Goal: Check status

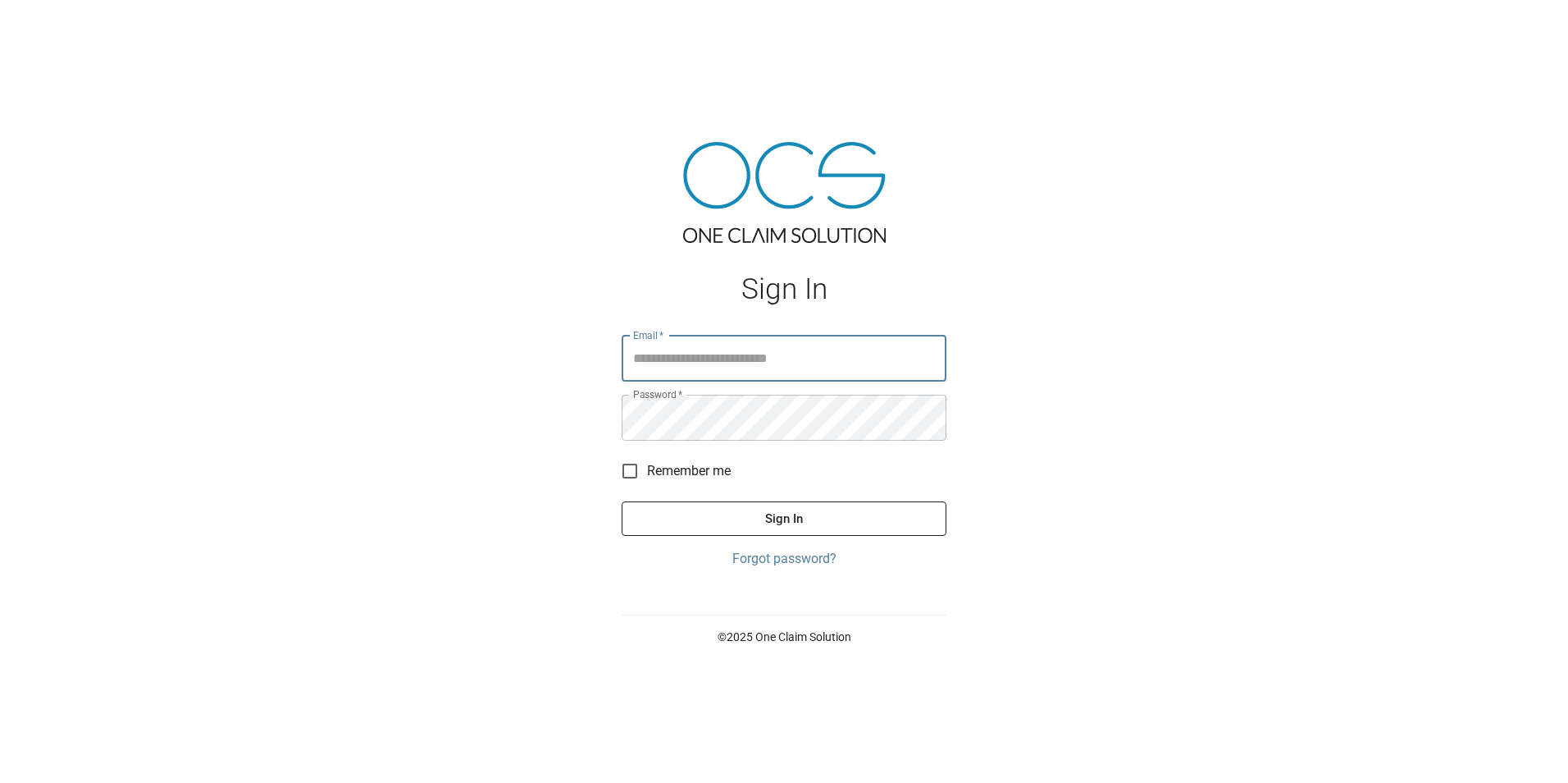
type input "**********"
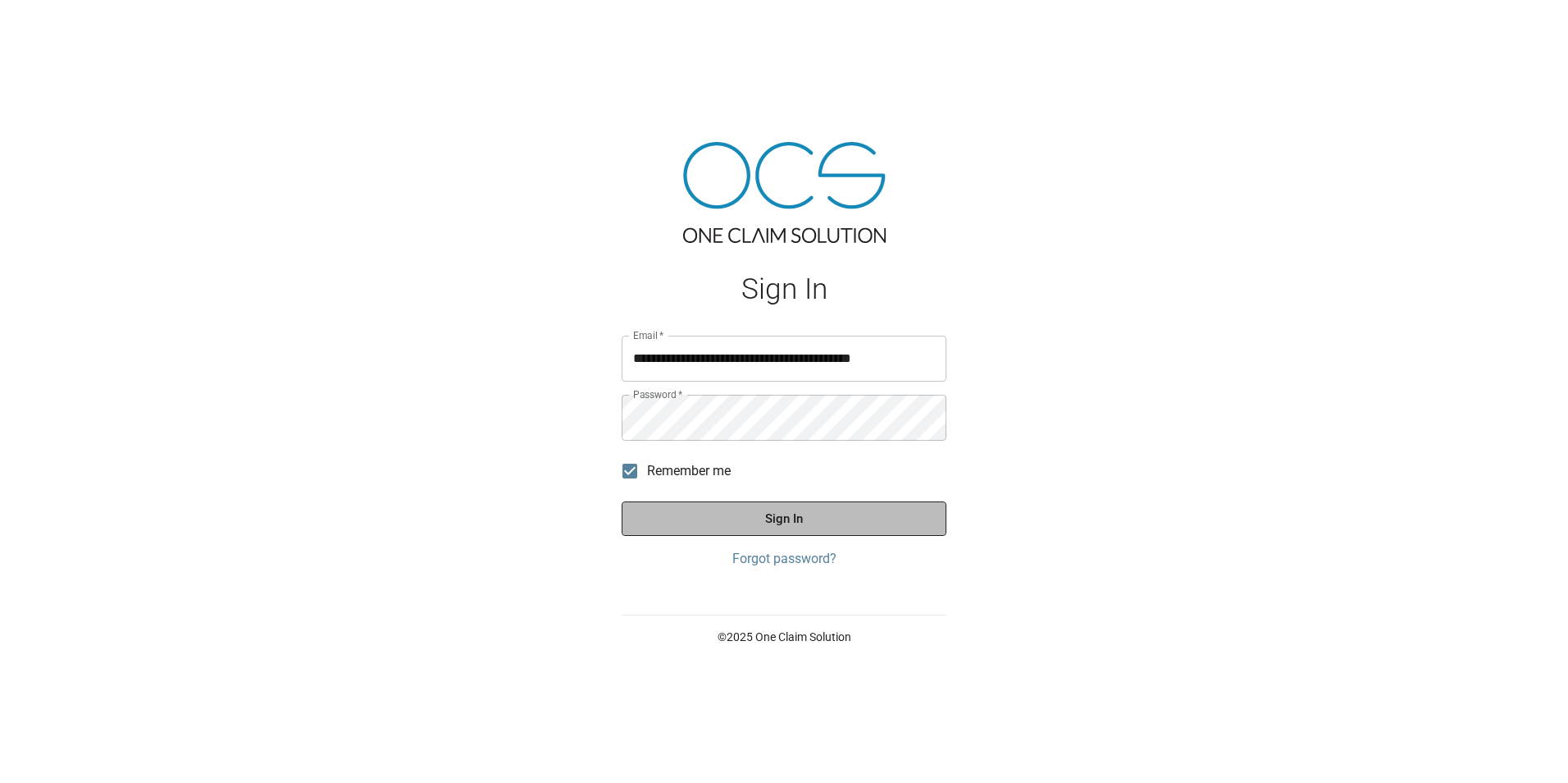
click at [779, 512] on button "Sign In" at bounding box center [784, 518] width 325 height 35
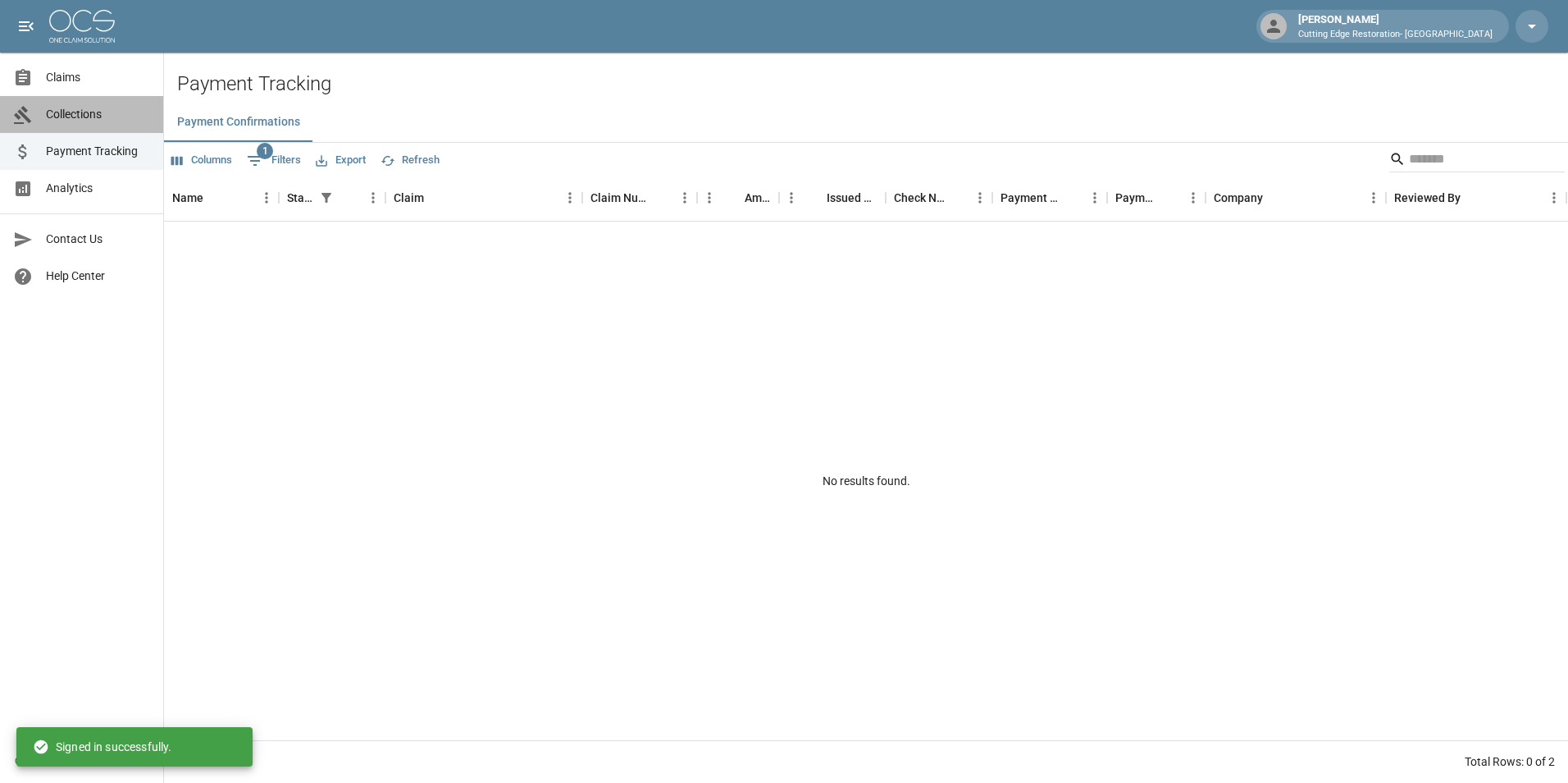
click at [93, 116] on span "Collections" at bounding box center [98, 114] width 104 height 17
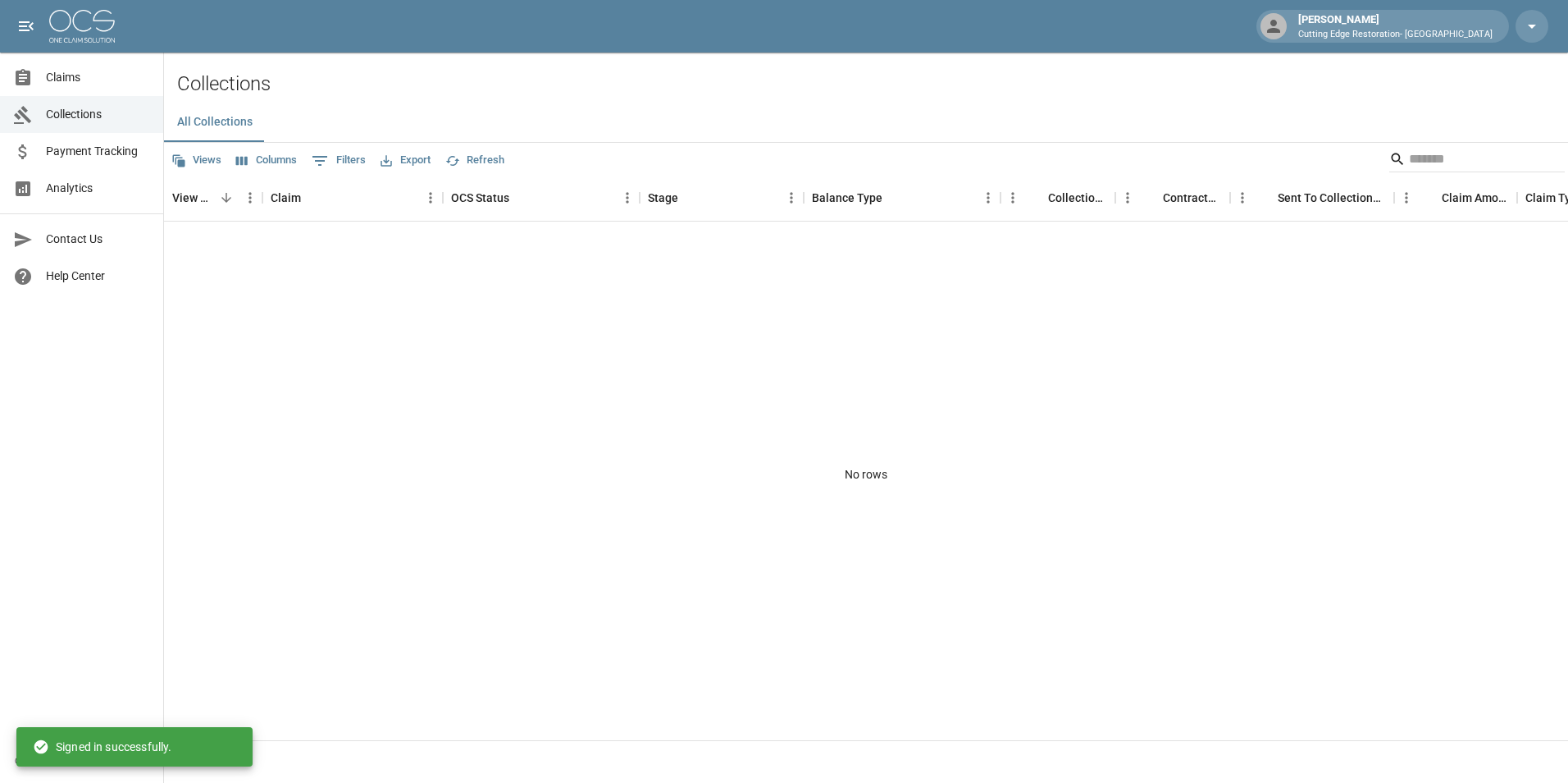
click at [59, 74] on span "Claims" at bounding box center [98, 77] width 104 height 17
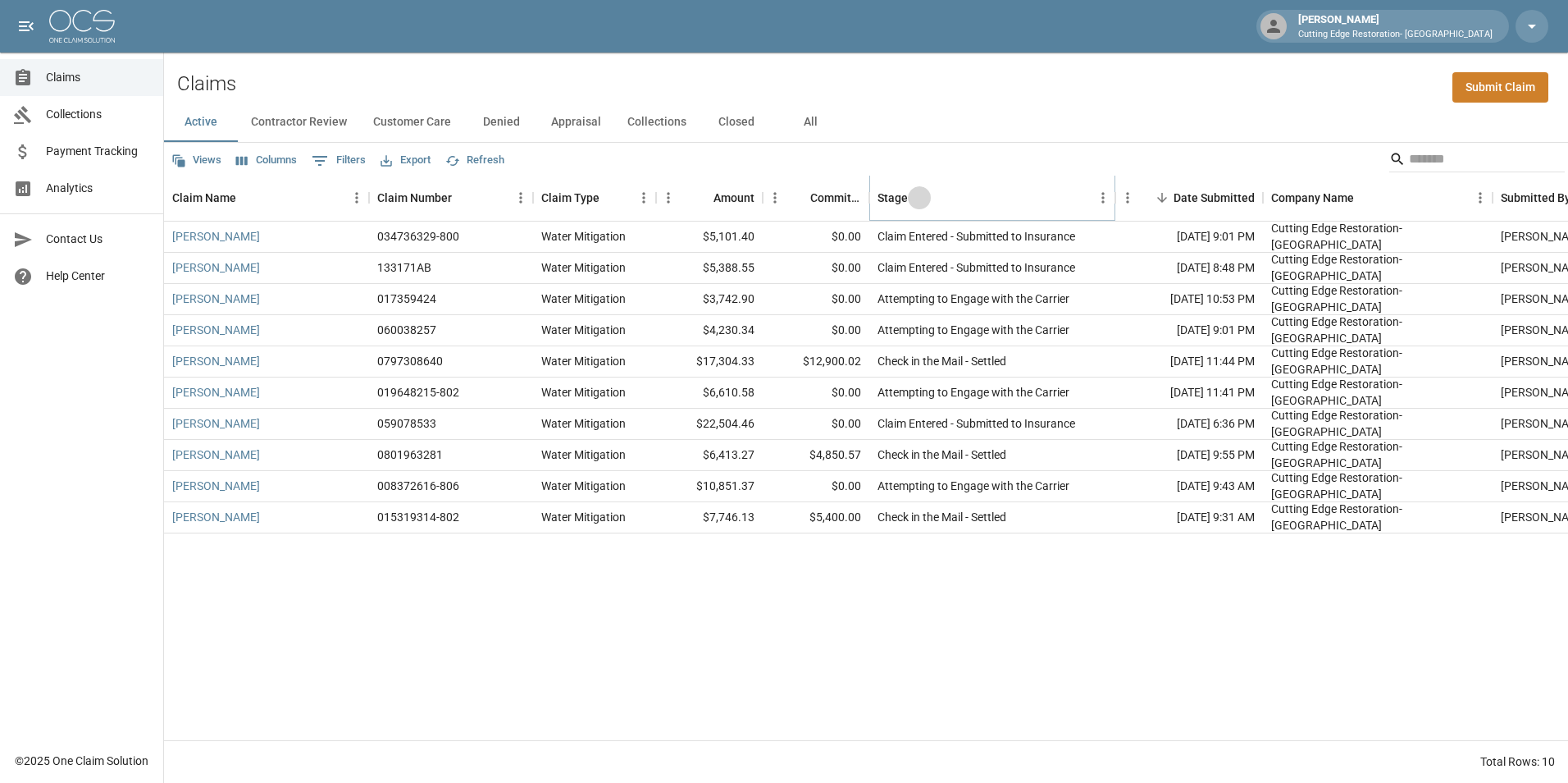
click at [922, 207] on button "Sort" at bounding box center [920, 198] width 23 height 23
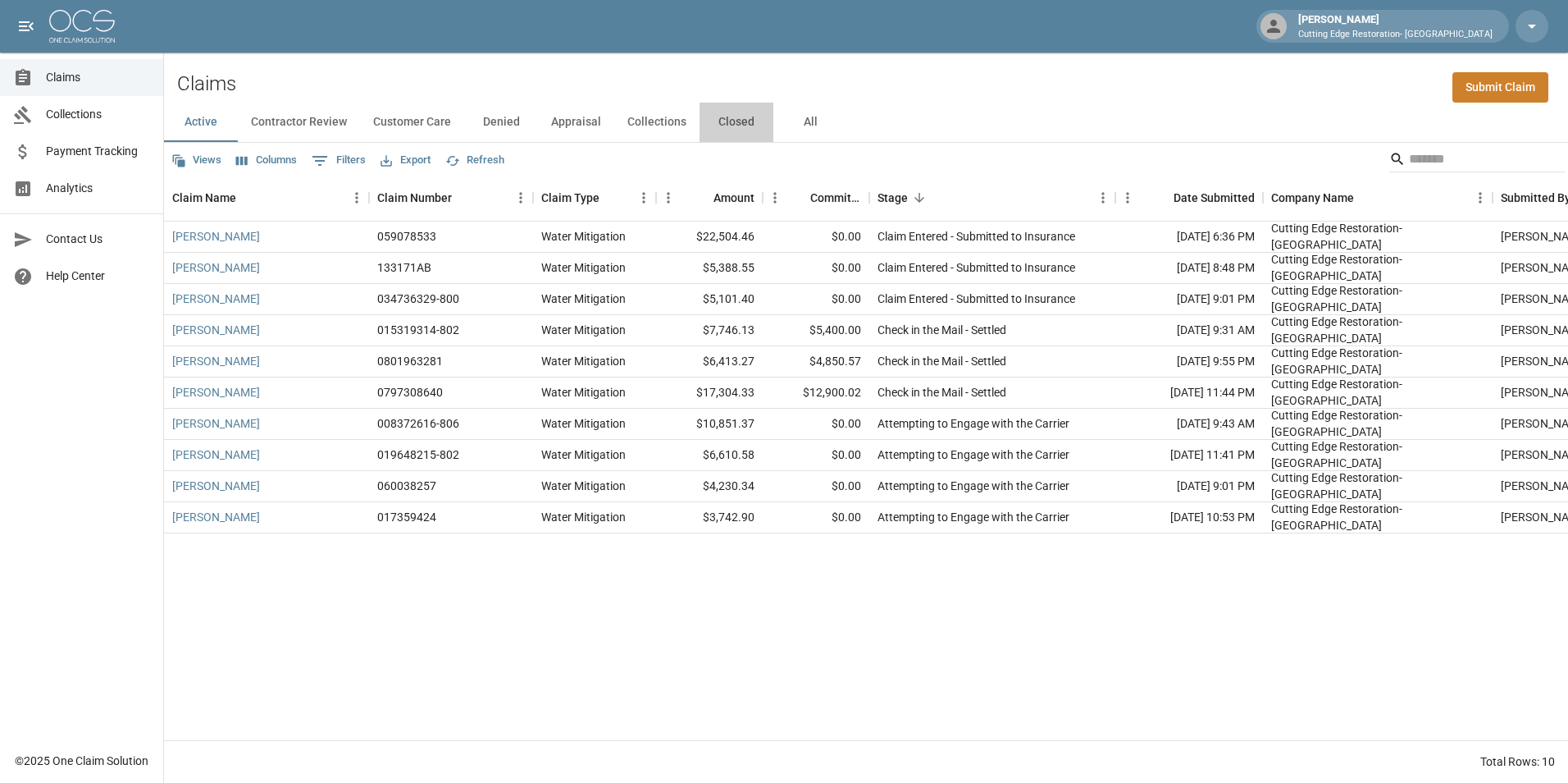
click at [704, 112] on button "Closed" at bounding box center [736, 122] width 74 height 39
